Goal: Transaction & Acquisition: Purchase product/service

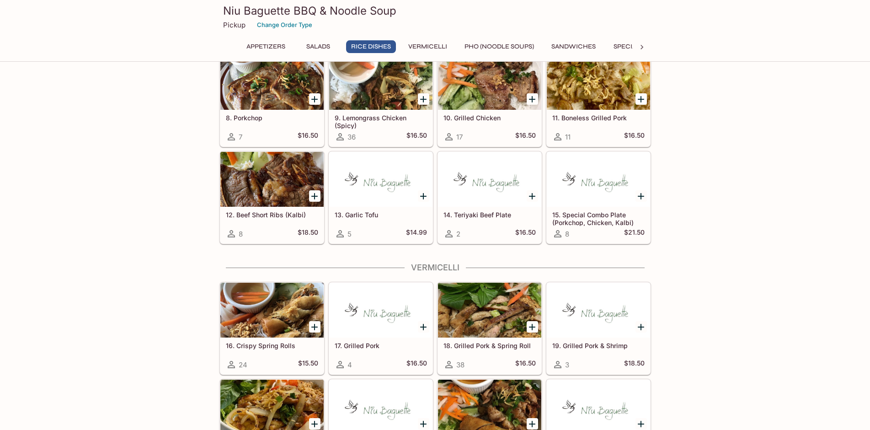
scroll to position [513, 0]
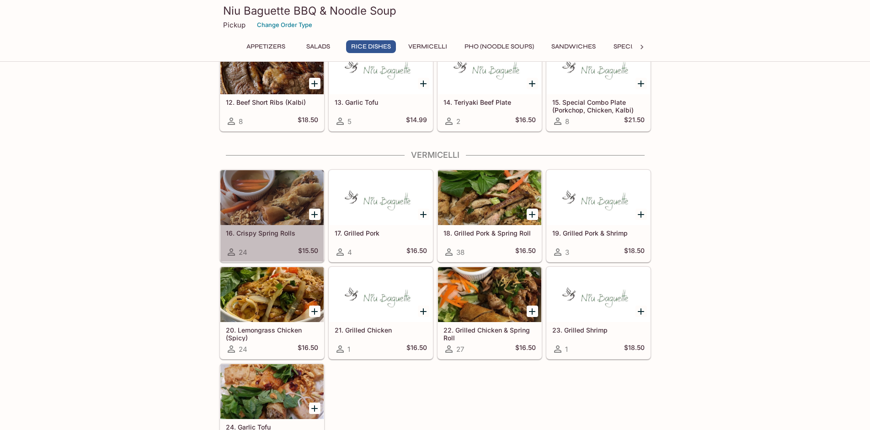
click at [261, 219] on div at bounding box center [271, 197] width 103 height 55
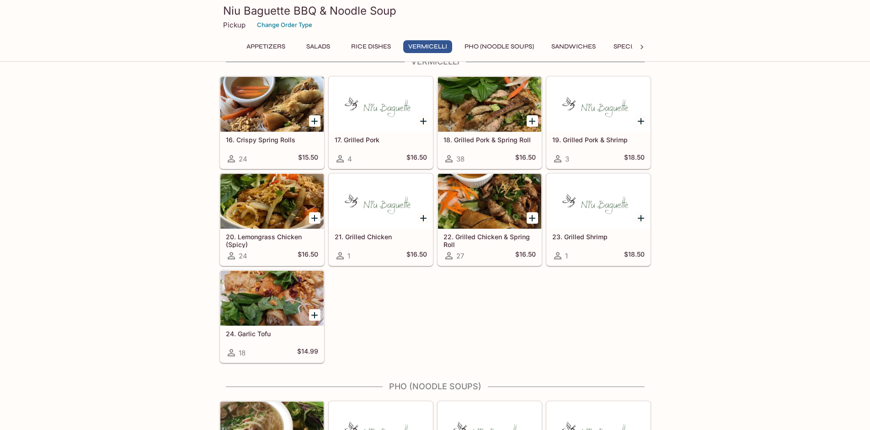
scroll to position [653, 0]
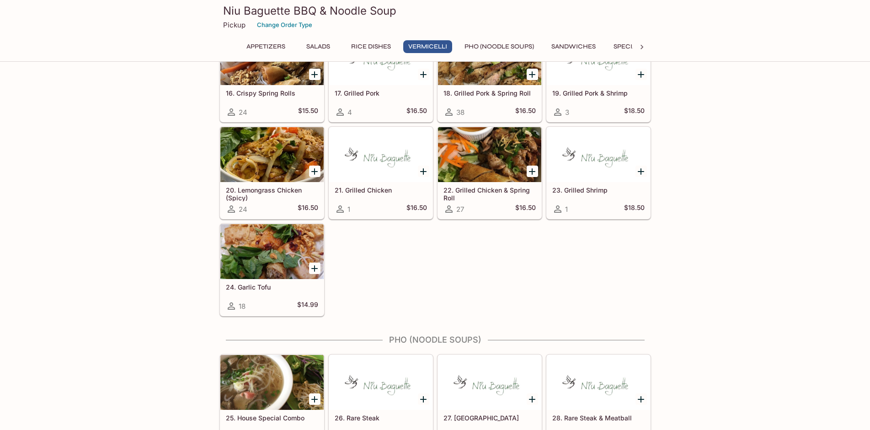
click at [265, 275] on div at bounding box center [271, 251] width 103 height 55
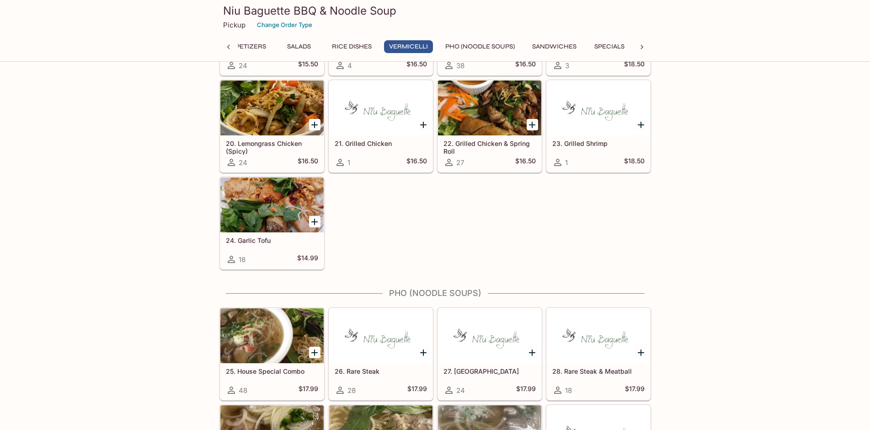
scroll to position [513, 0]
